Goal: Information Seeking & Learning: Learn about a topic

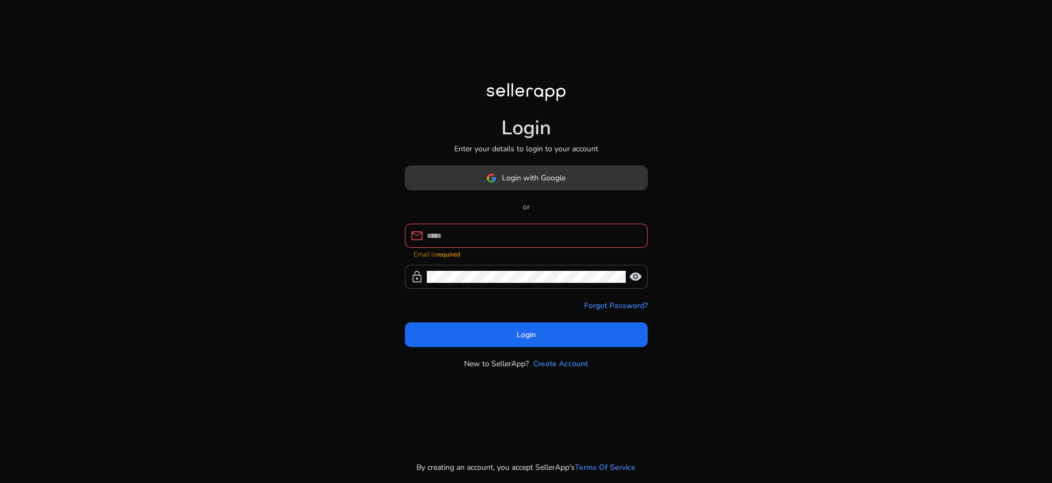
click at [558, 182] on span "Login with Google" at bounding box center [534, 178] width 64 height 12
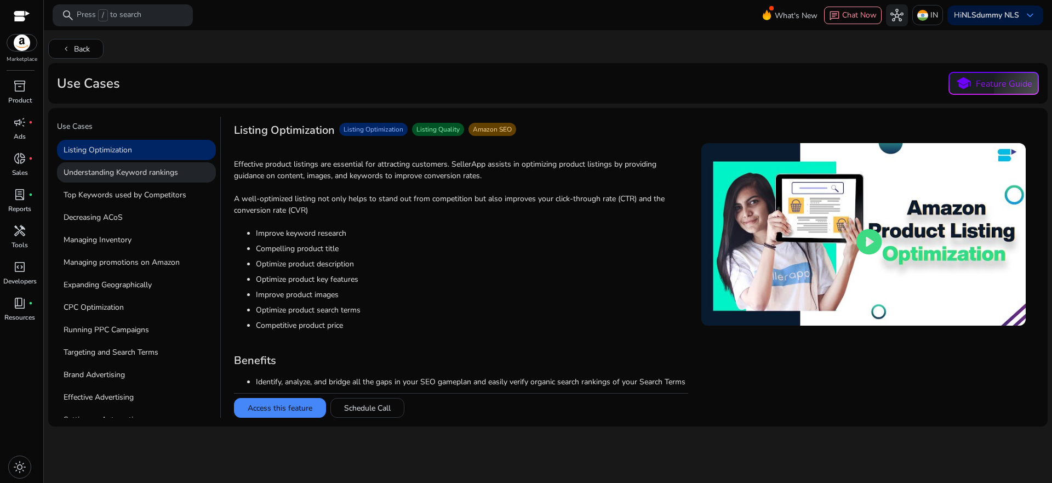
click at [126, 174] on p "Understanding Keyword rankings" at bounding box center [136, 172] width 159 height 20
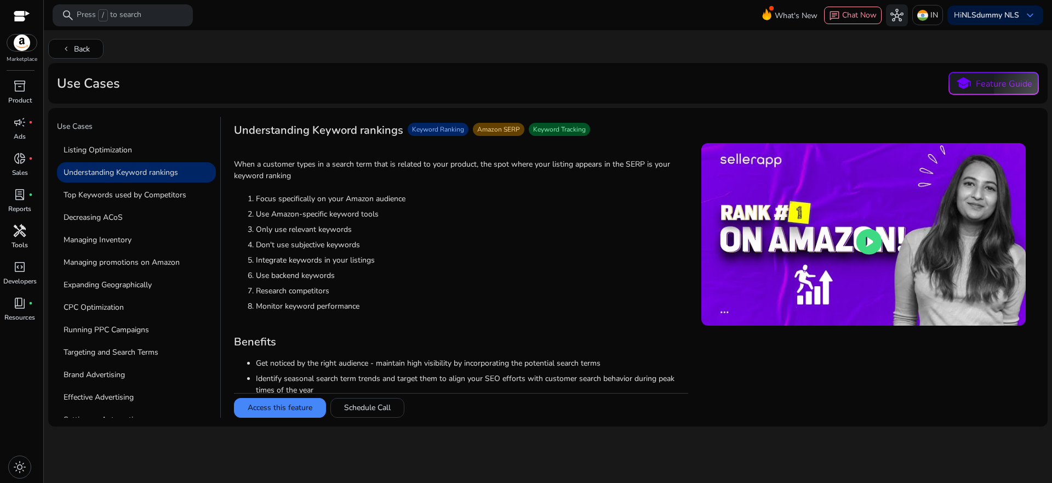
click at [20, 232] on span "handyman" at bounding box center [19, 230] width 13 height 13
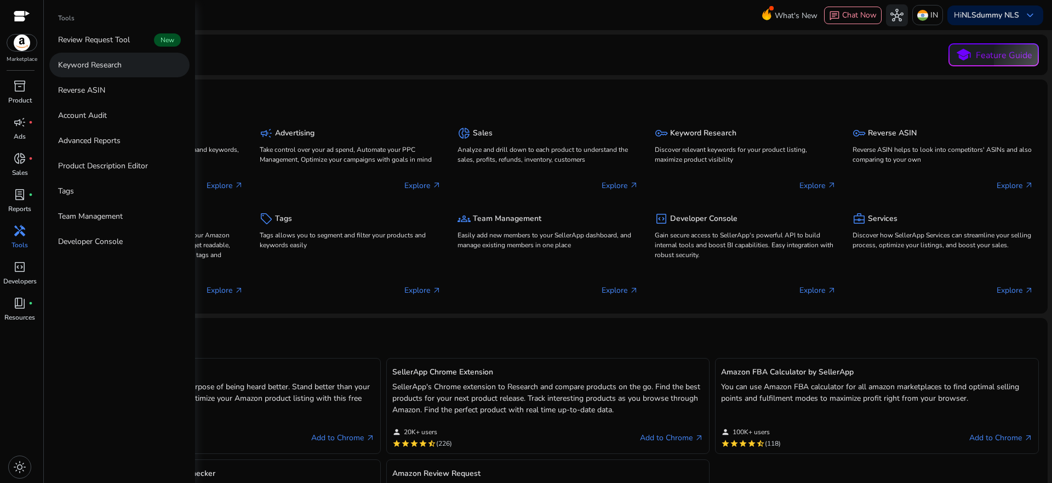
click at [125, 68] on link "Keyword Research" at bounding box center [119, 65] width 140 height 25
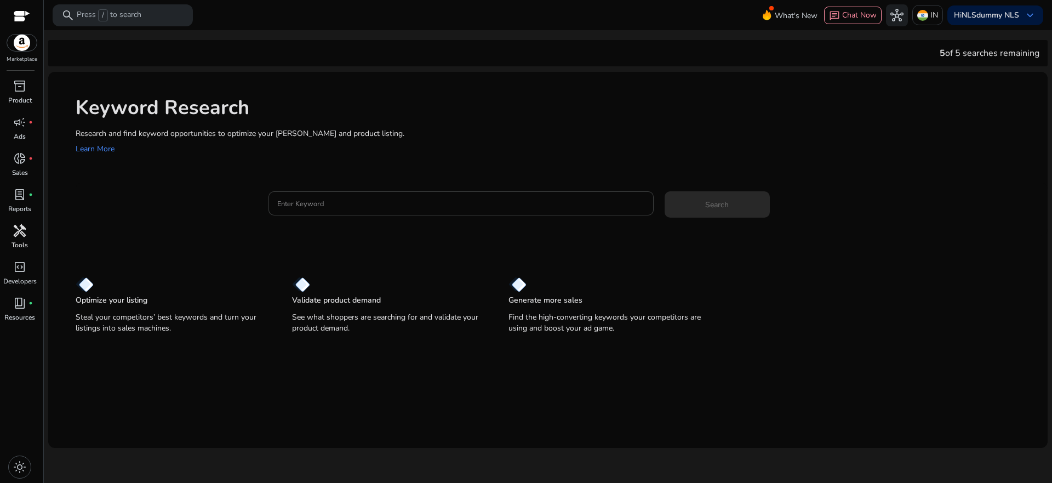
click at [342, 201] on input "Enter Keyword" at bounding box center [461, 203] width 368 height 12
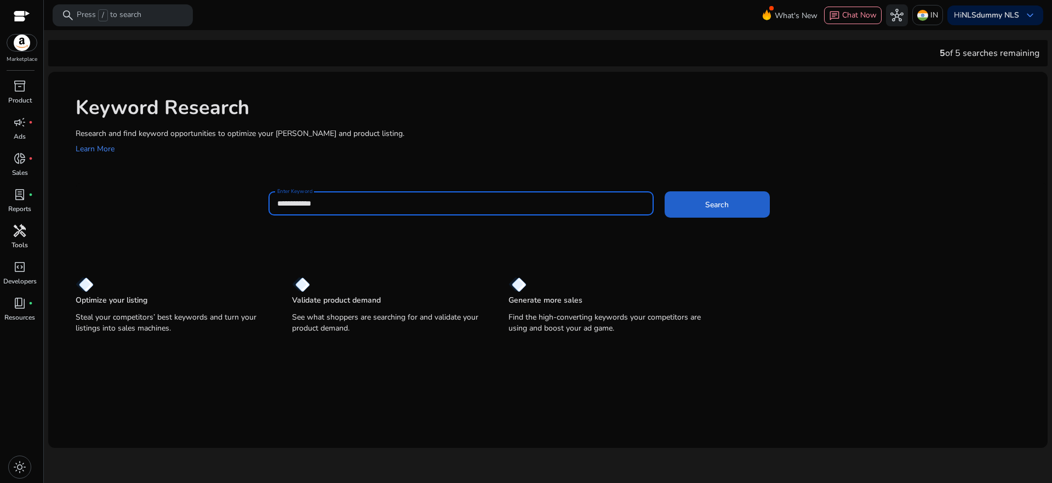
type input "**********"
click at [706, 207] on span "Search" at bounding box center [717, 205] width 24 height 12
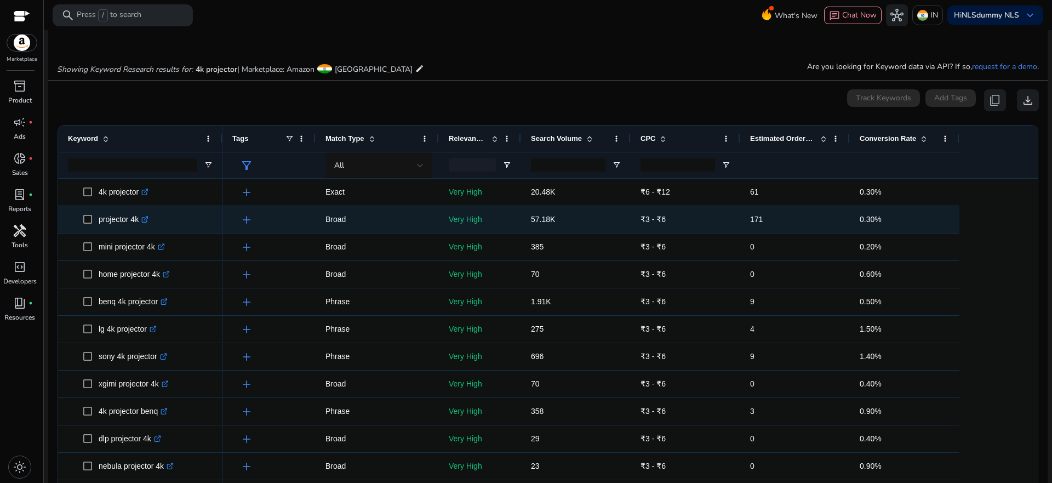
scroll to position [130, 0]
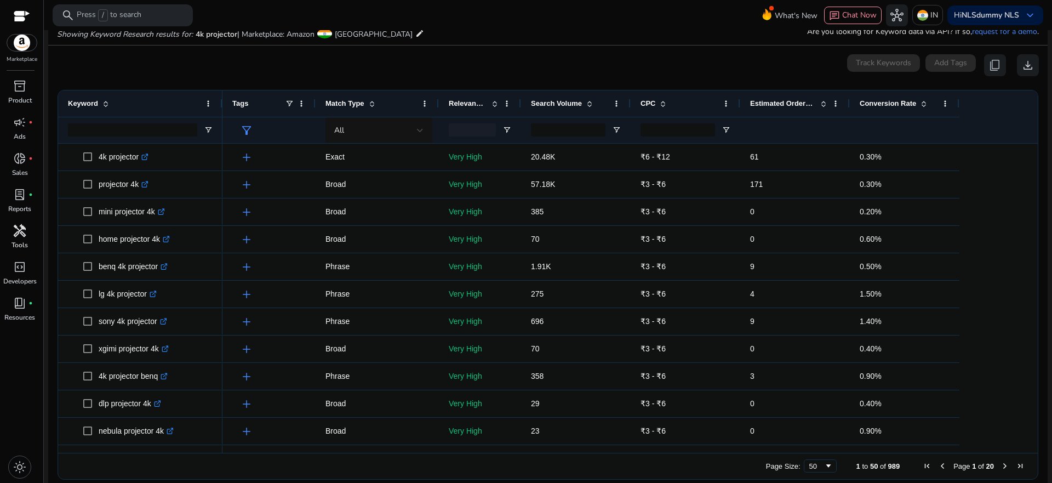
click at [415, 33] on mat-icon "edit" at bounding box center [419, 33] width 9 height 13
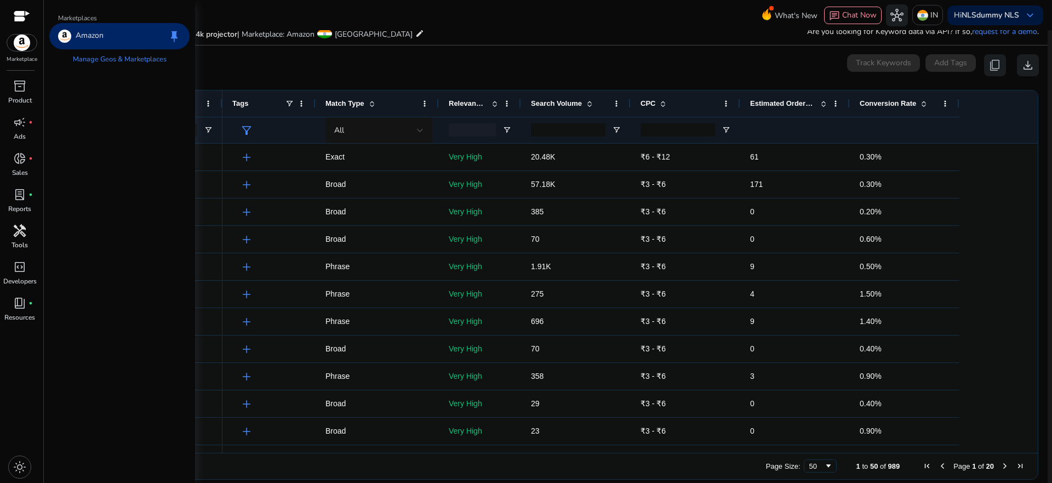
click at [128, 36] on div "Amazon keep" at bounding box center [119, 36] width 140 height 26
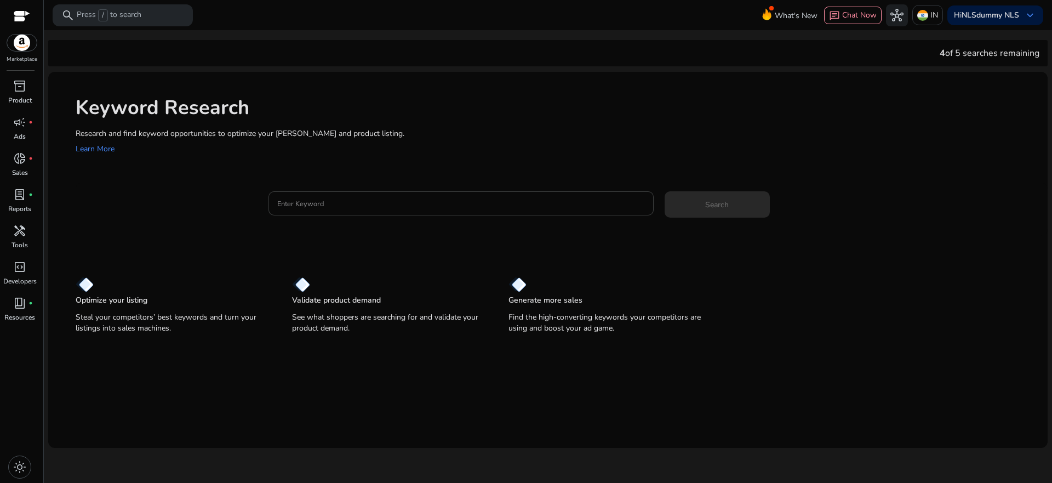
click at [343, 208] on input "Enter Keyword" at bounding box center [461, 203] width 368 height 12
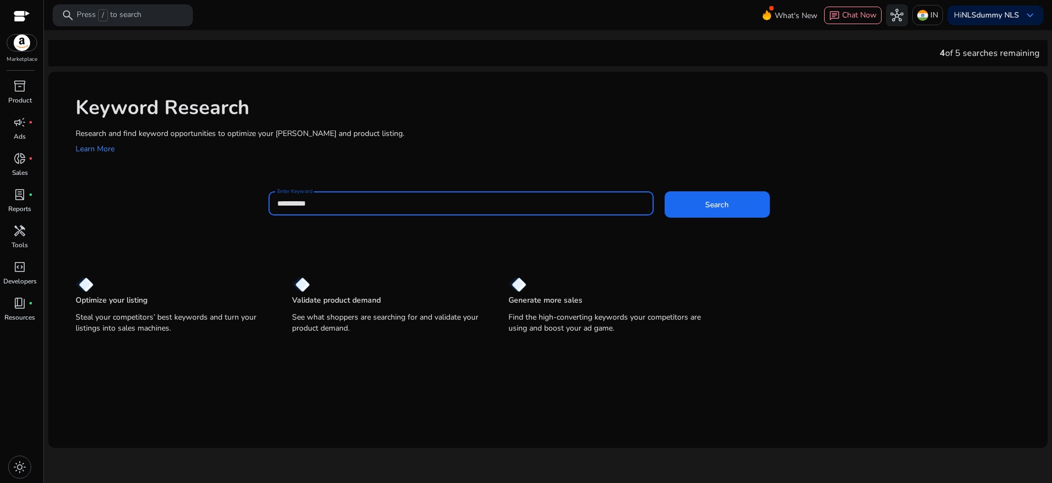
click at [665, 191] on button "Search" at bounding box center [717, 204] width 105 height 26
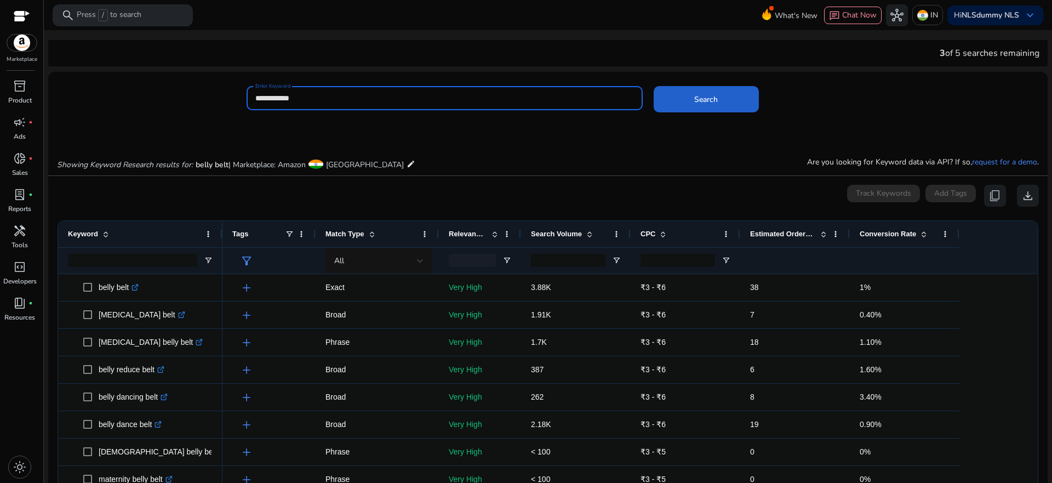
type input "**********"
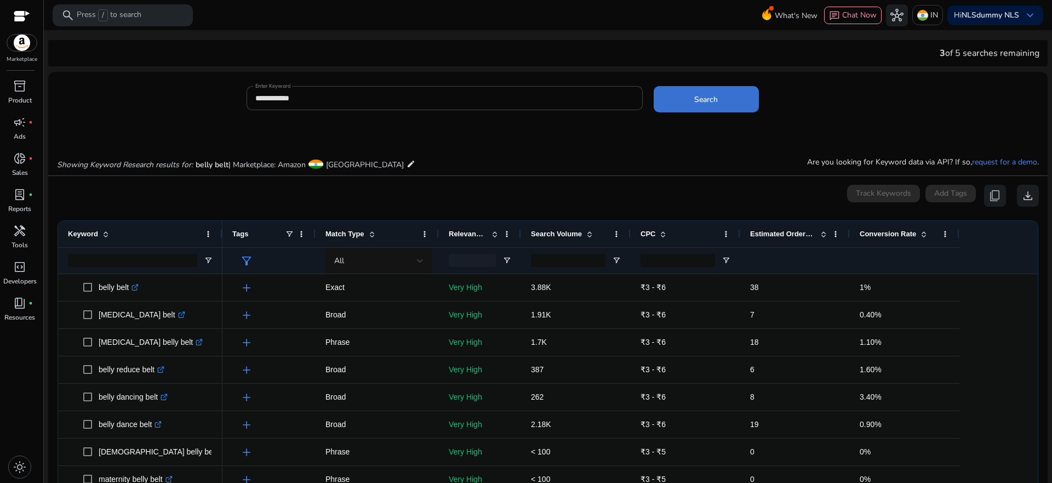
click at [688, 102] on span at bounding box center [706, 99] width 105 height 26
